Goal: Entertainment & Leisure: Consume media (video, audio)

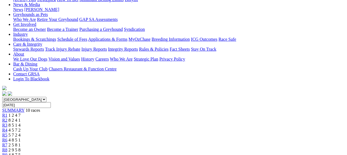
scroll to position [82, 0]
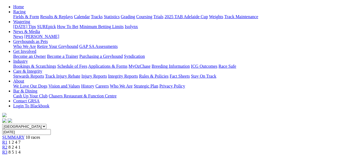
scroll to position [55, 0]
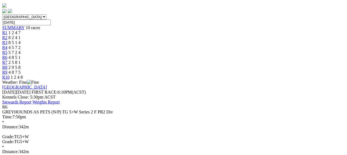
scroll to position [82, 0]
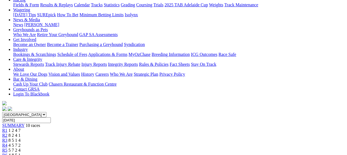
scroll to position [55, 0]
